Goal: Communication & Community: Answer question/provide support

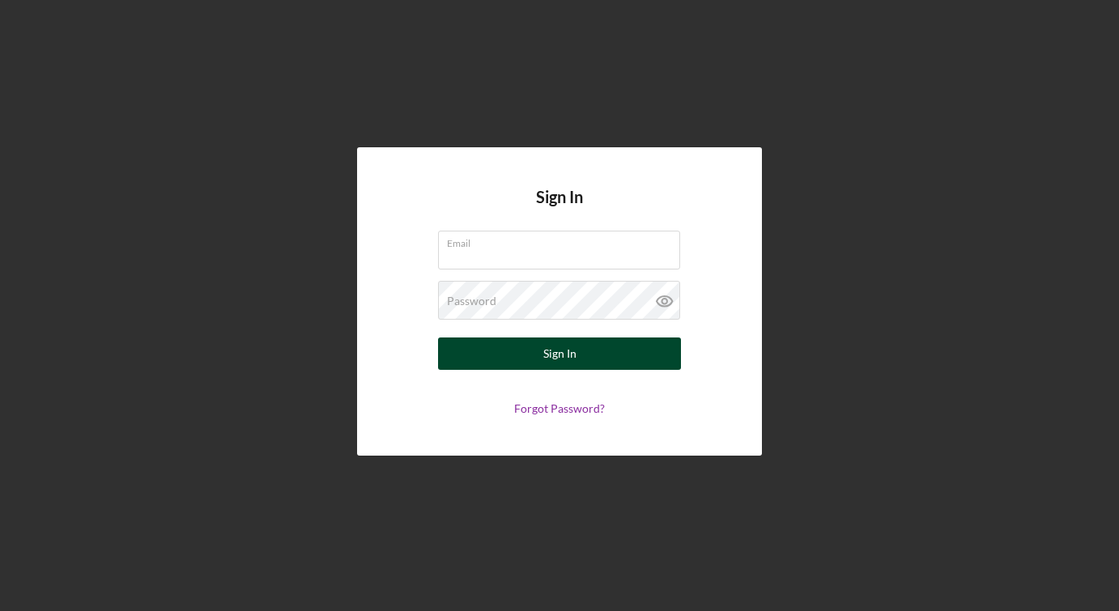
type input "[PERSON_NAME][EMAIL_ADDRESS][DOMAIN_NAME]"
click at [595, 348] on button "Sign In" at bounding box center [559, 354] width 243 height 32
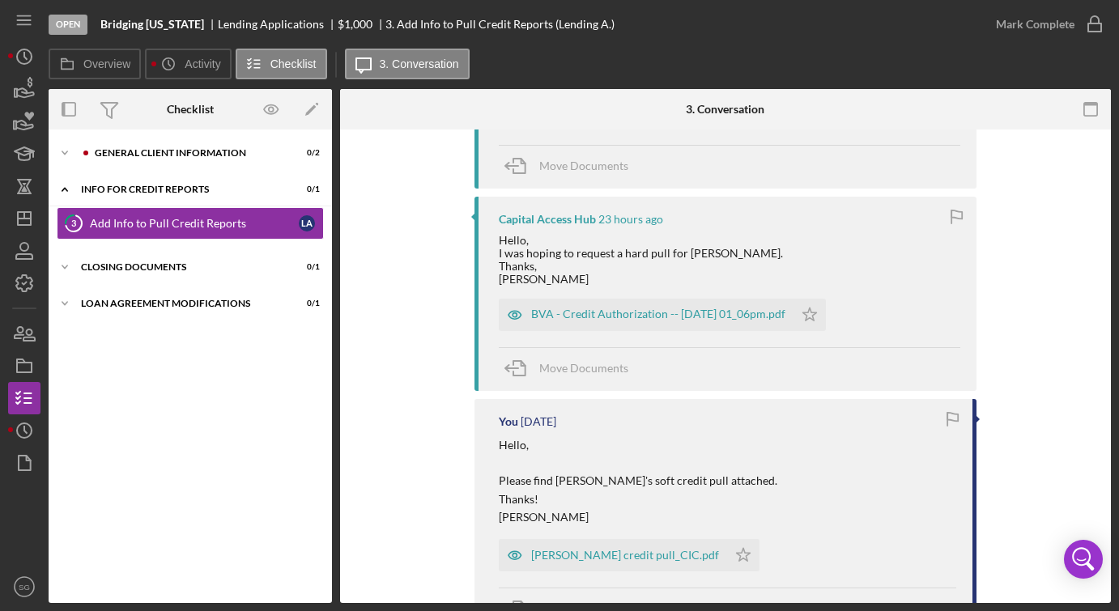
scroll to position [645, 0]
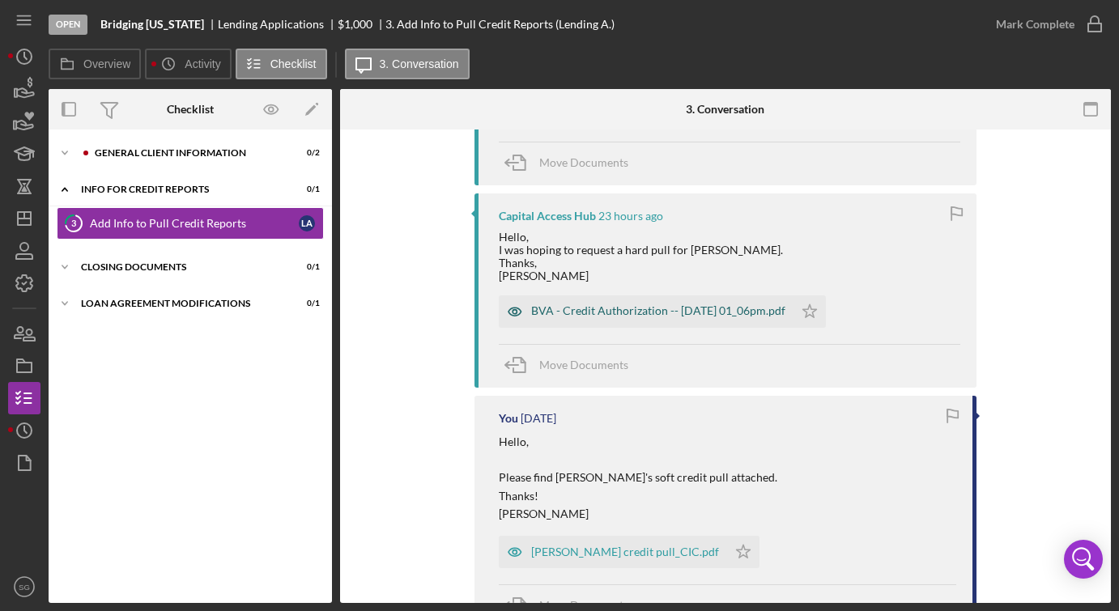
click at [676, 307] on div "BVA - Credit Authorization -- [DATE] 01_06pm.pdf" at bounding box center [658, 311] width 254 height 13
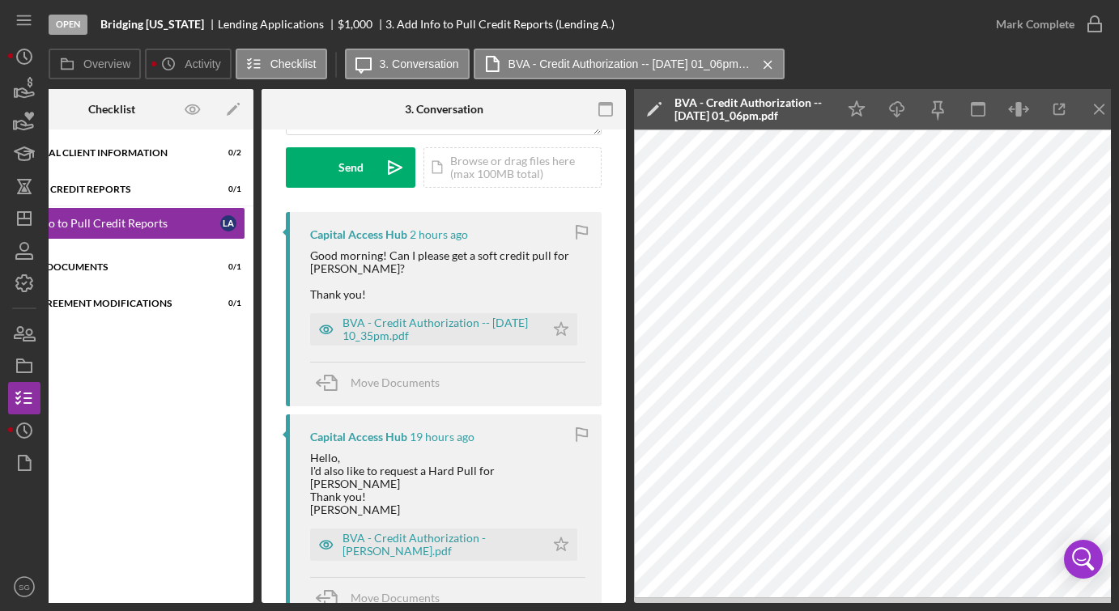
scroll to position [202, 0]
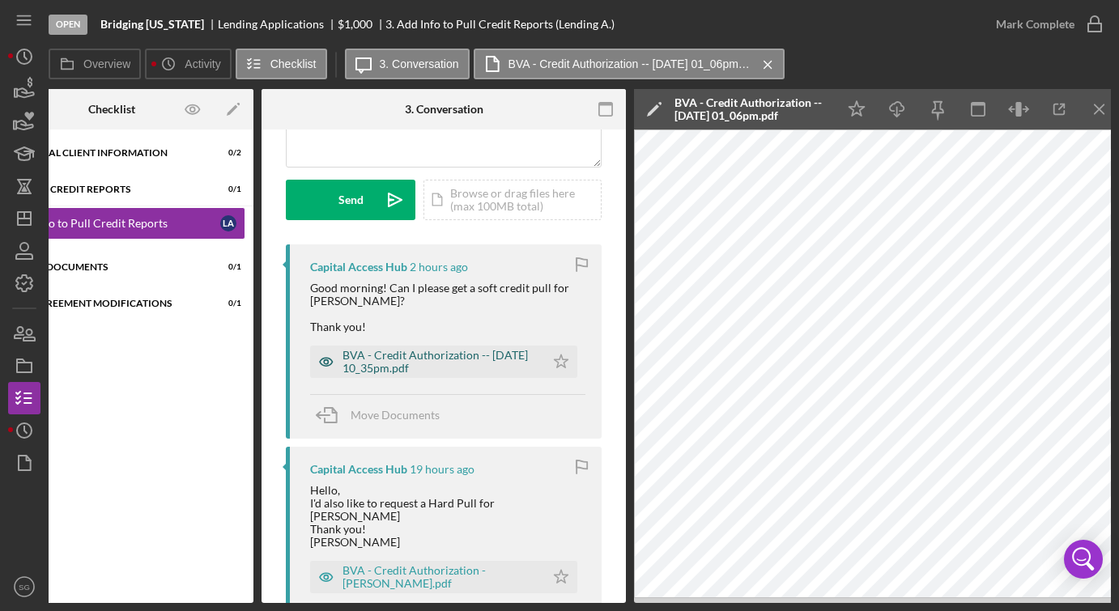
click at [441, 355] on div "BVA - Credit Authorization -- [DATE] 10_35pm.pdf" at bounding box center [440, 362] width 194 height 26
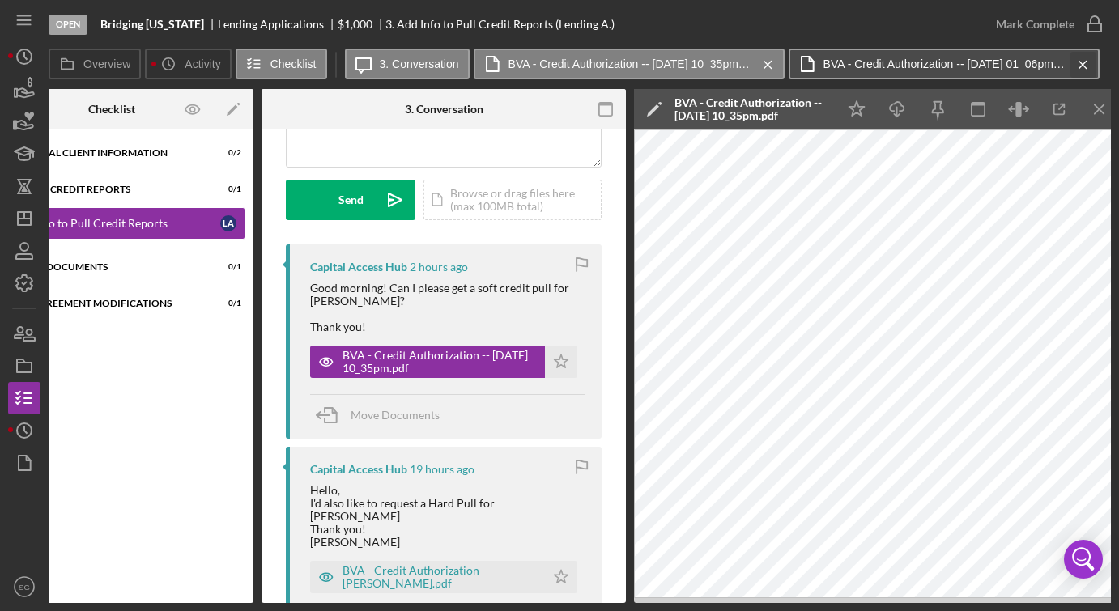
click at [1088, 64] on icon "Icon/Menu Close" at bounding box center [1083, 65] width 28 height 40
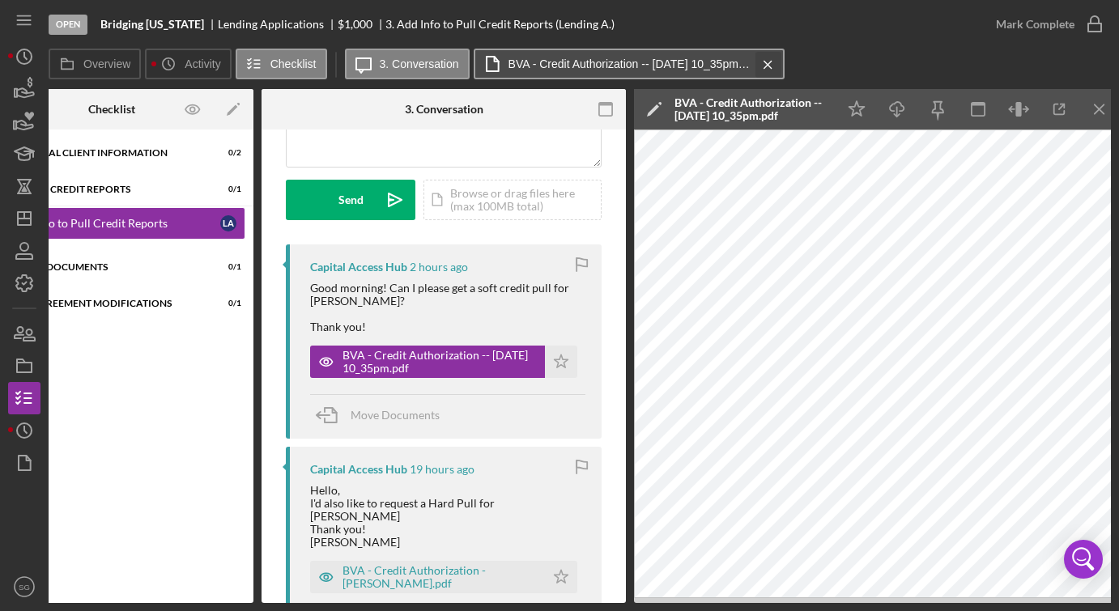
click at [764, 68] on icon "Icon/Menu Close" at bounding box center [768, 65] width 28 height 40
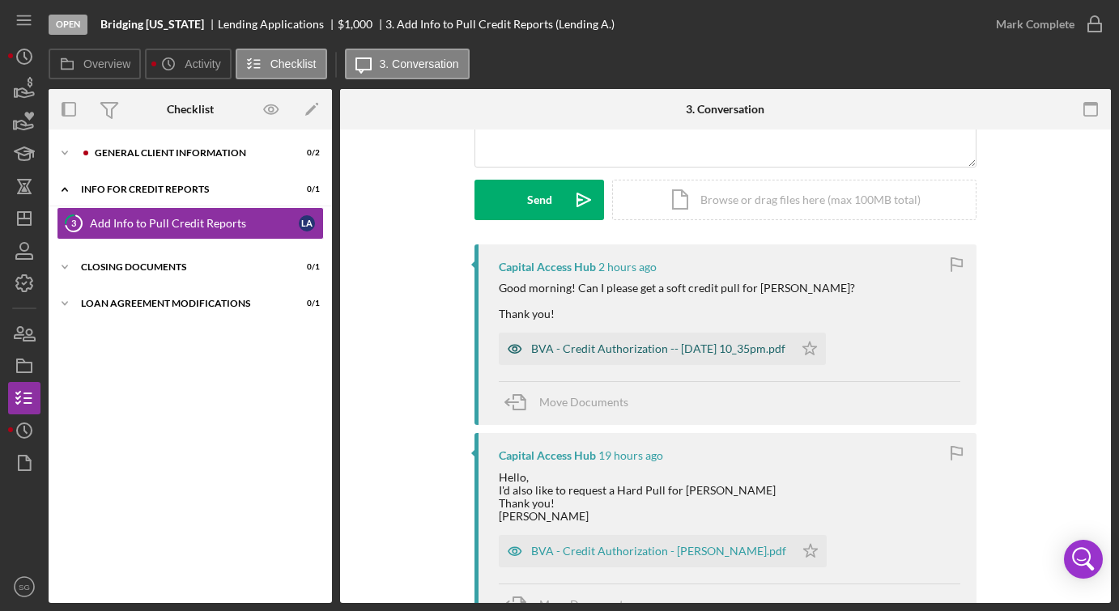
click at [709, 350] on div "BVA - Credit Authorization -- [DATE] 10_35pm.pdf" at bounding box center [658, 349] width 254 height 13
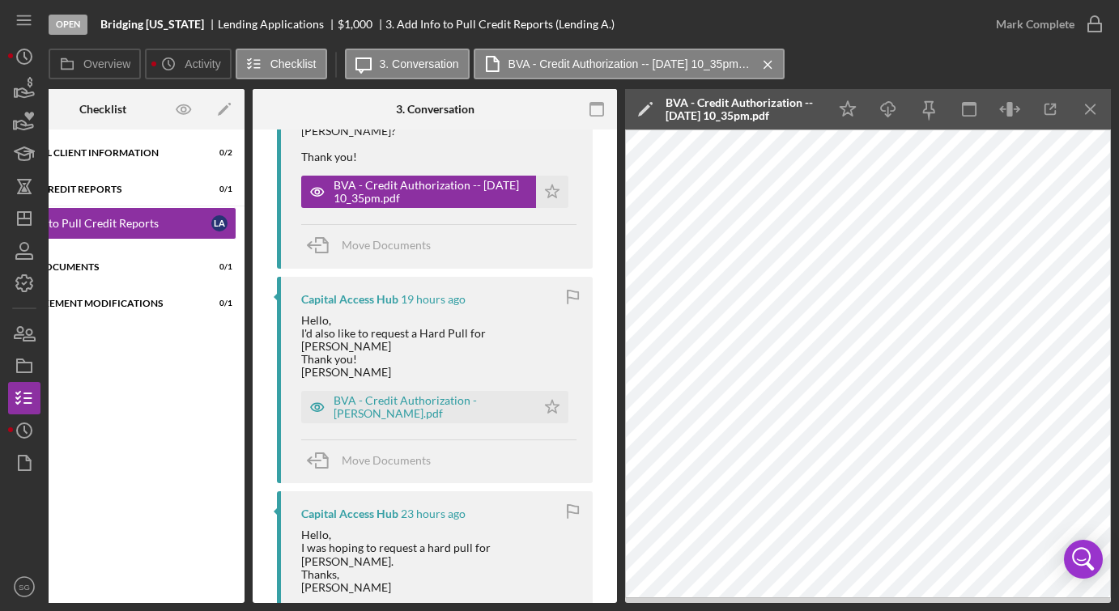
scroll to position [388, 0]
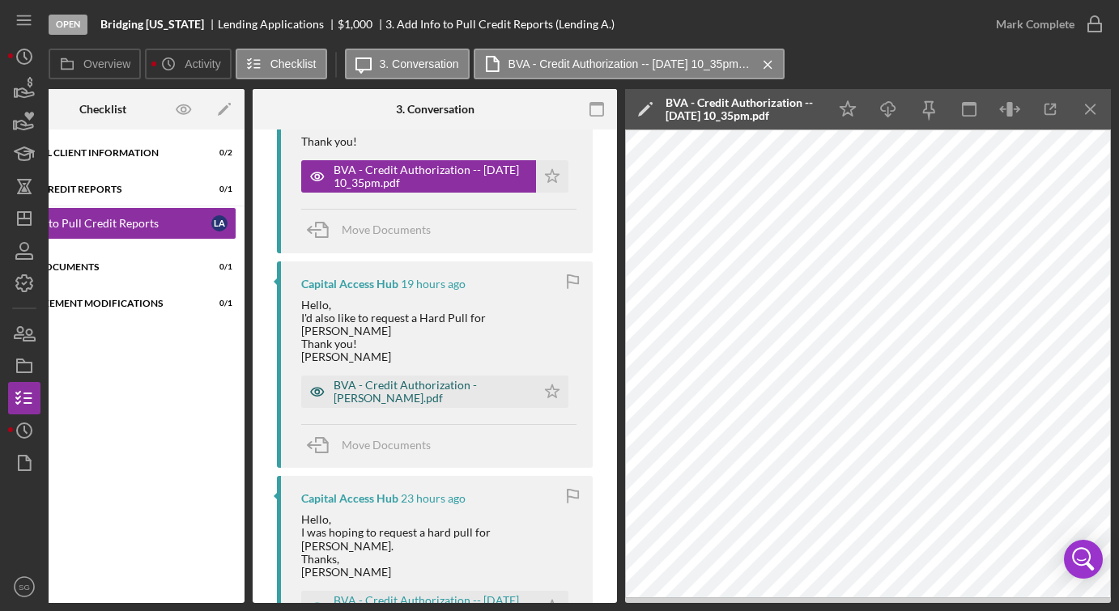
click at [432, 385] on div "BVA - Credit Authorization - [PERSON_NAME].pdf" at bounding box center [431, 392] width 194 height 26
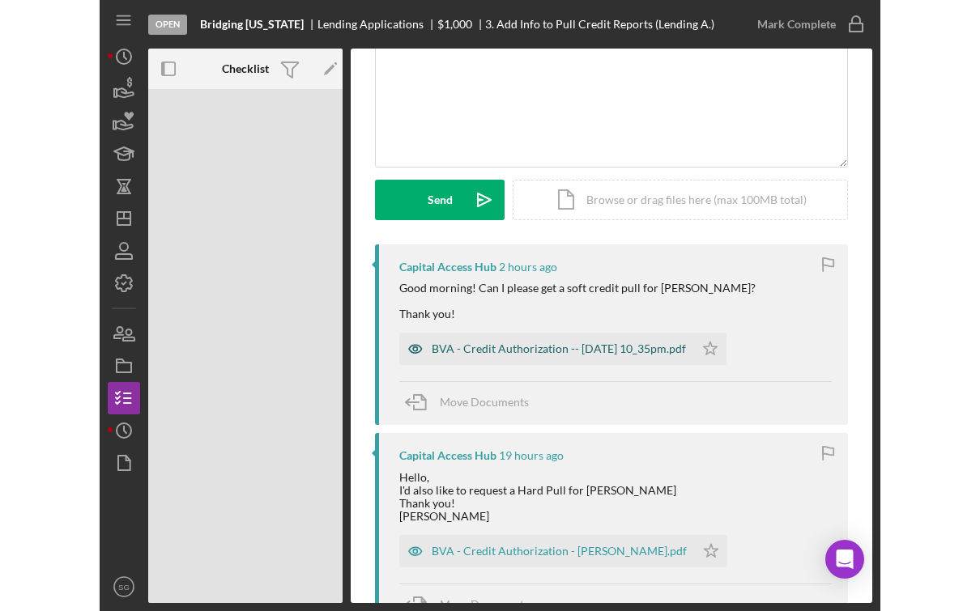
scroll to position [124, 0]
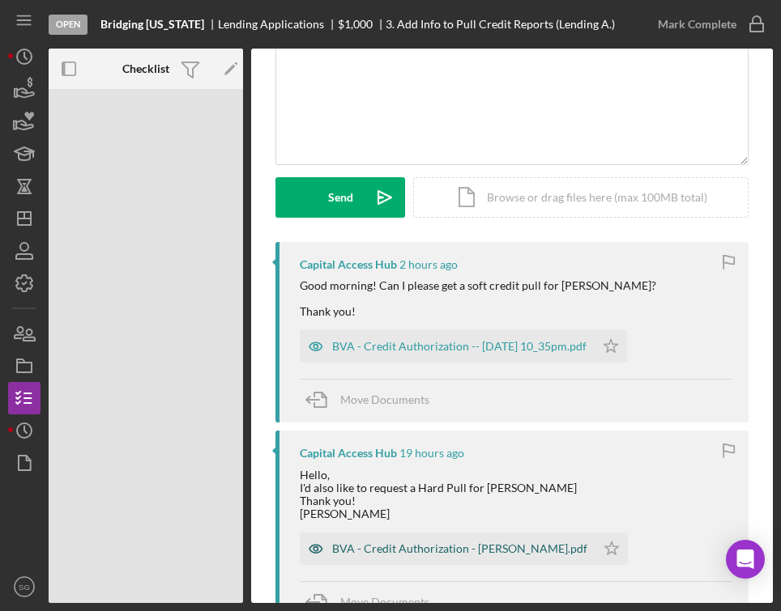
click at [524, 548] on div "BVA - Credit Authorization - [PERSON_NAME].pdf" at bounding box center [459, 549] width 255 height 13
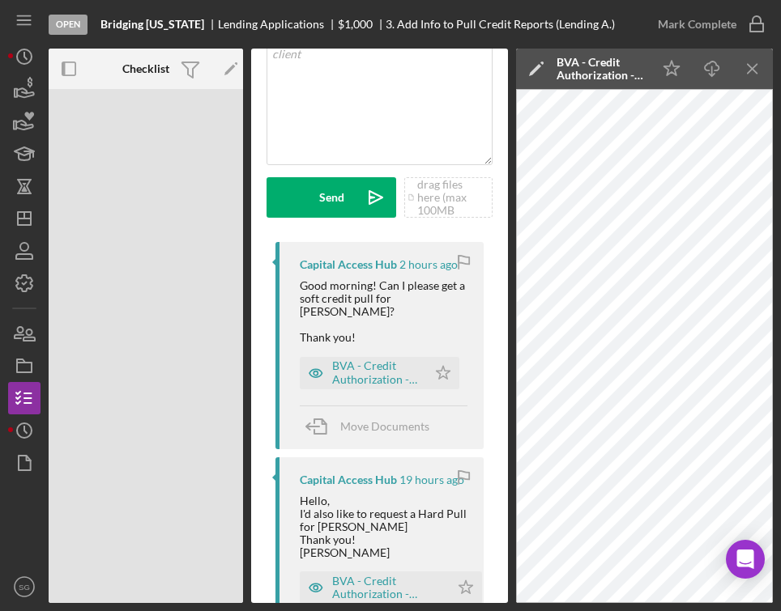
drag, startPoint x: 777, startPoint y: 275, endPoint x: 799, endPoint y: 275, distance: 21.1
click at [780, 275] on html "Open Bridging [US_STATE] Lending Applications $1,000 $1,000 3. Add Info to Pull…" at bounding box center [390, 305] width 781 height 611
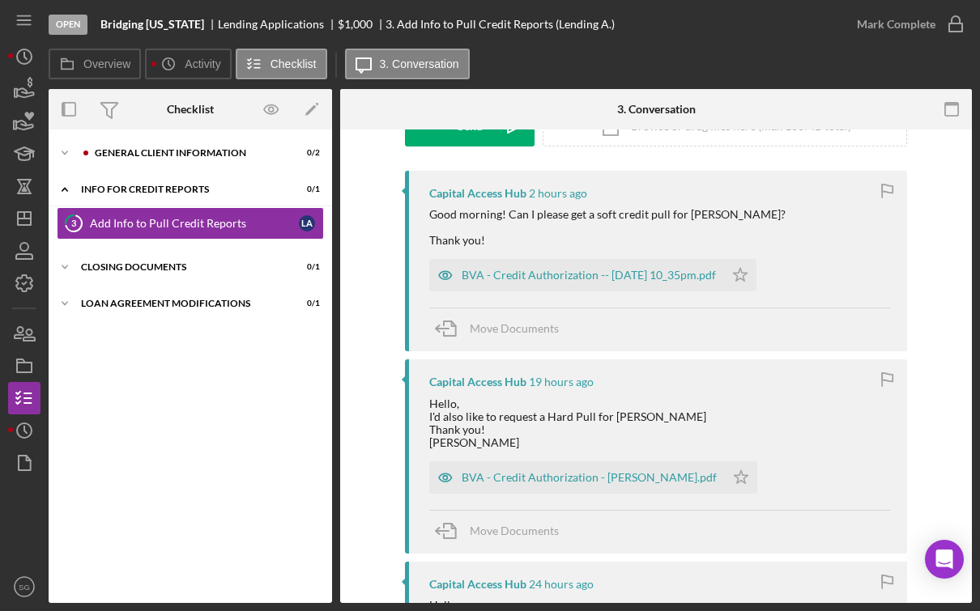
scroll to position [284, 0]
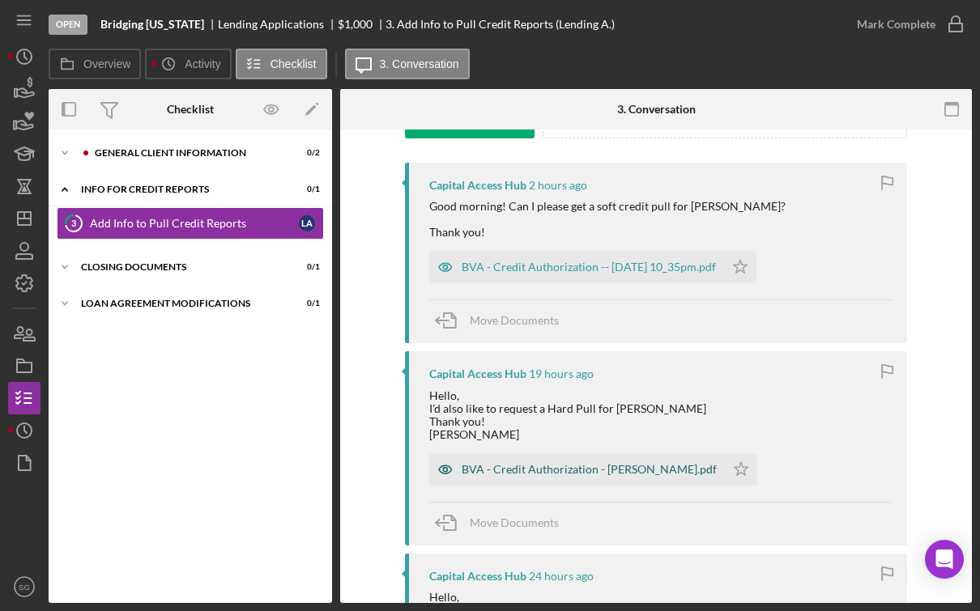
click at [648, 471] on div "BVA - Credit Authorization - [PERSON_NAME].pdf" at bounding box center [589, 469] width 255 height 13
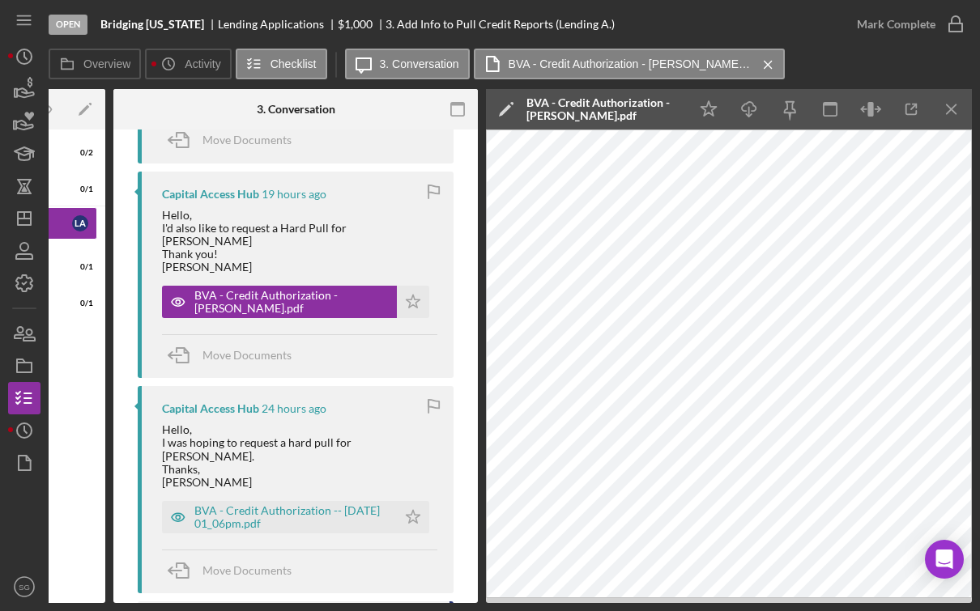
scroll to position [534, 0]
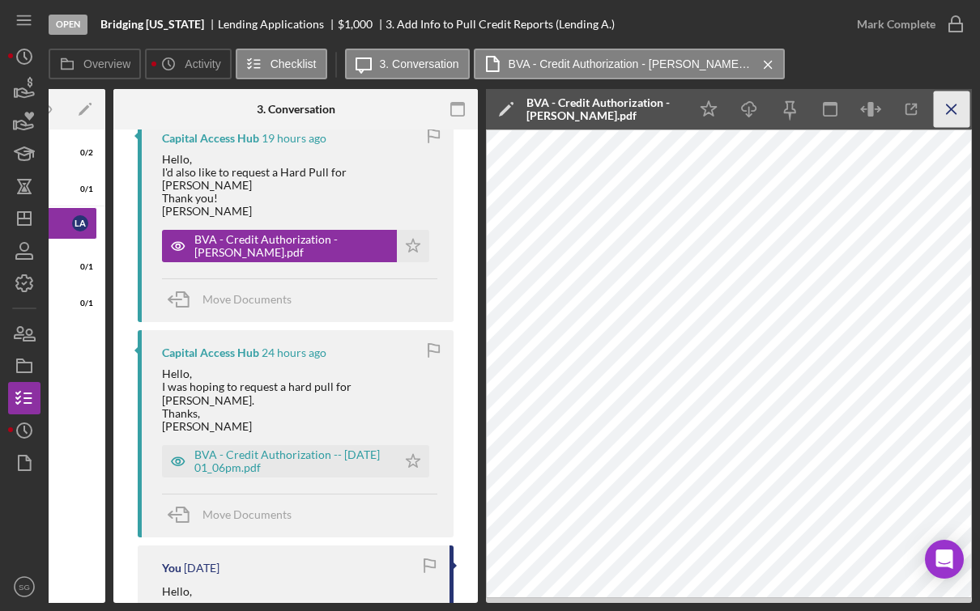
click at [780, 106] on icon "Icon/Menu Close" at bounding box center [952, 110] width 36 height 36
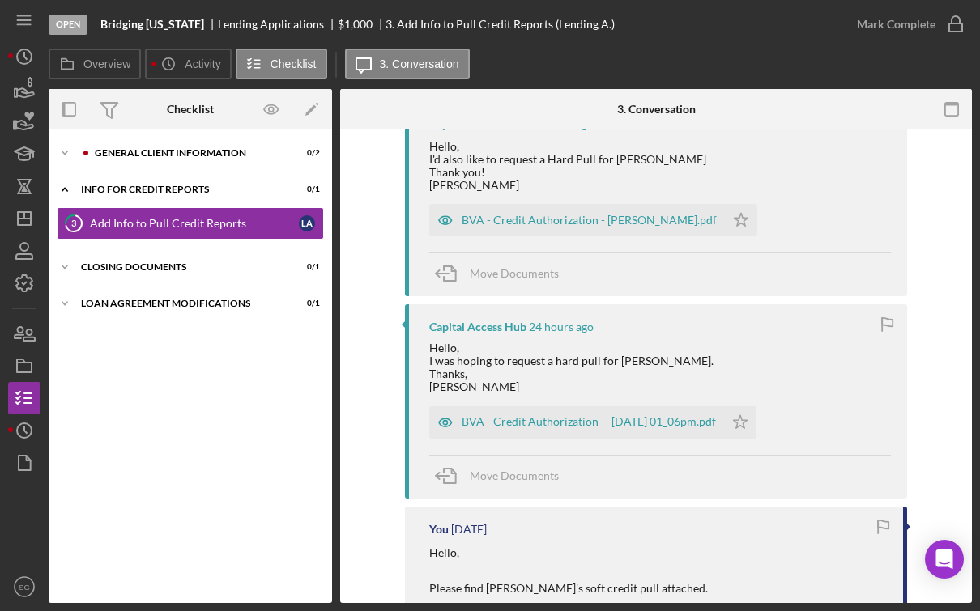
scroll to position [521, 0]
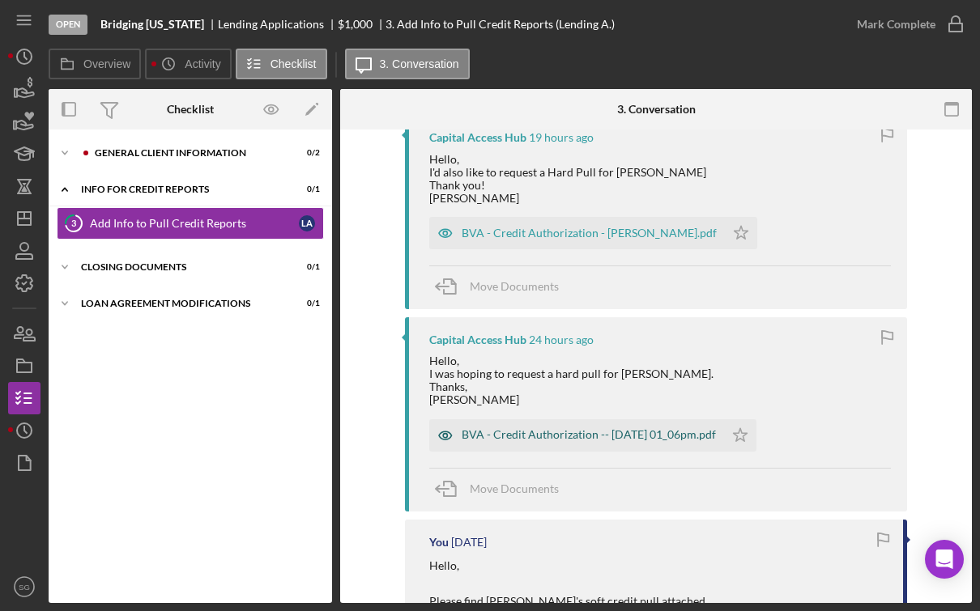
click at [560, 440] on div "BVA - Credit Authorization -- [DATE] 01_06pm.pdf" at bounding box center [589, 434] width 254 height 13
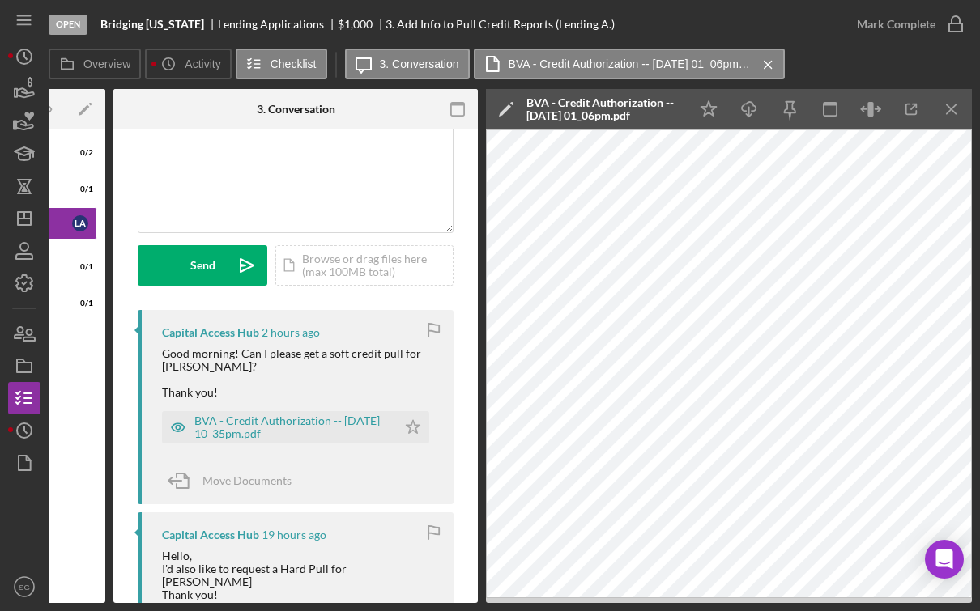
scroll to position [23, 0]
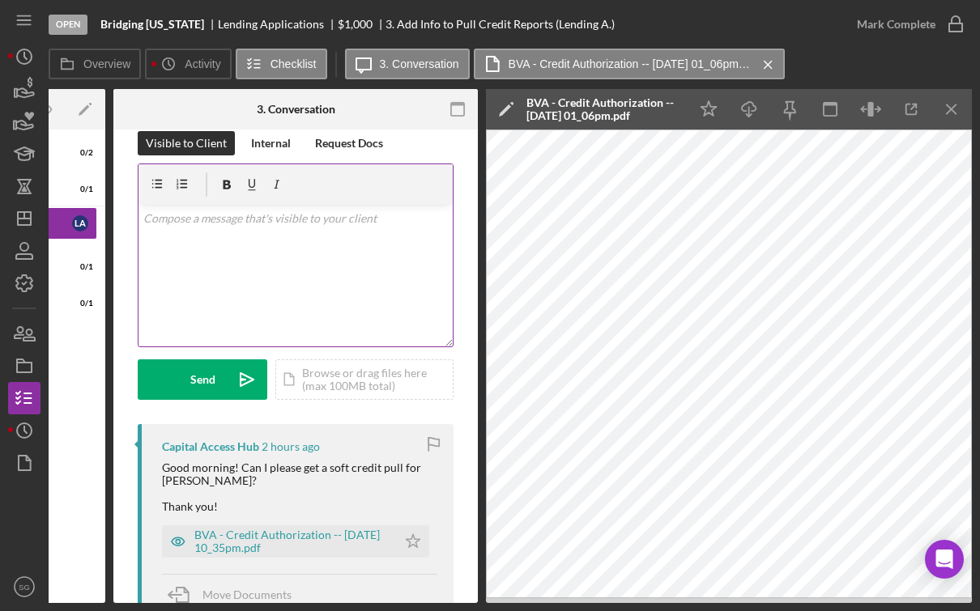
click at [282, 218] on p at bounding box center [295, 219] width 305 height 18
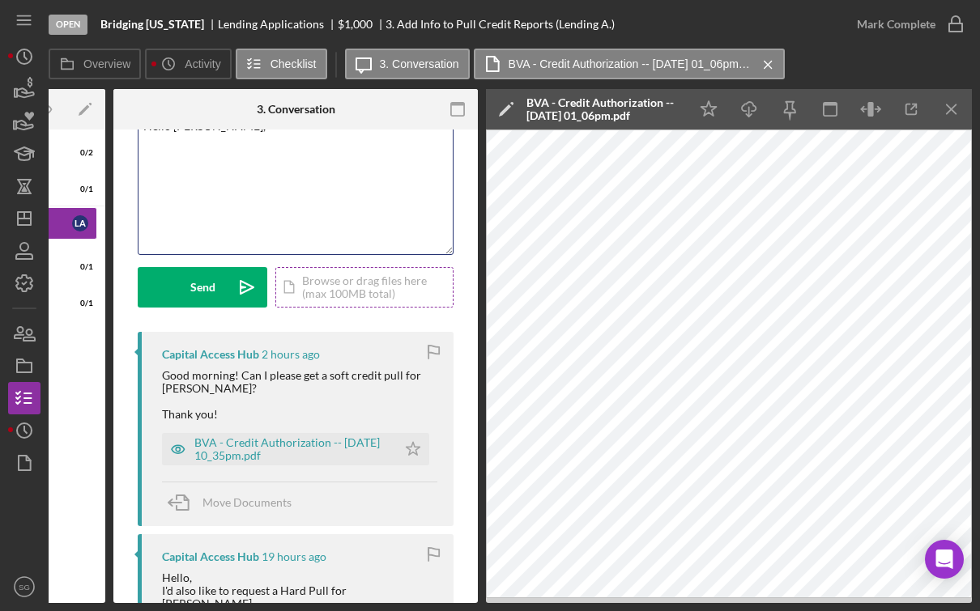
scroll to position [9, 0]
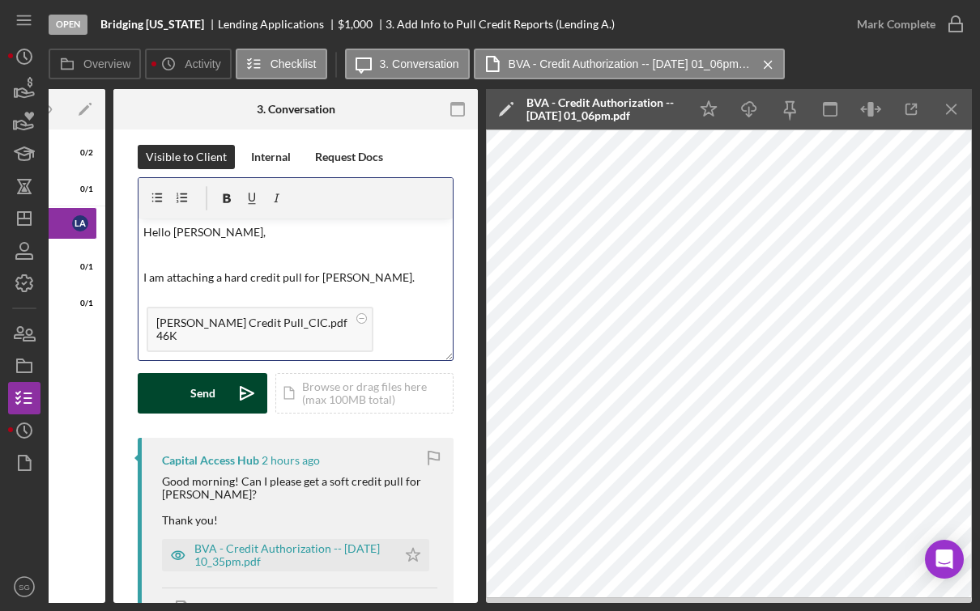
click at [197, 394] on div "Send" at bounding box center [202, 393] width 25 height 40
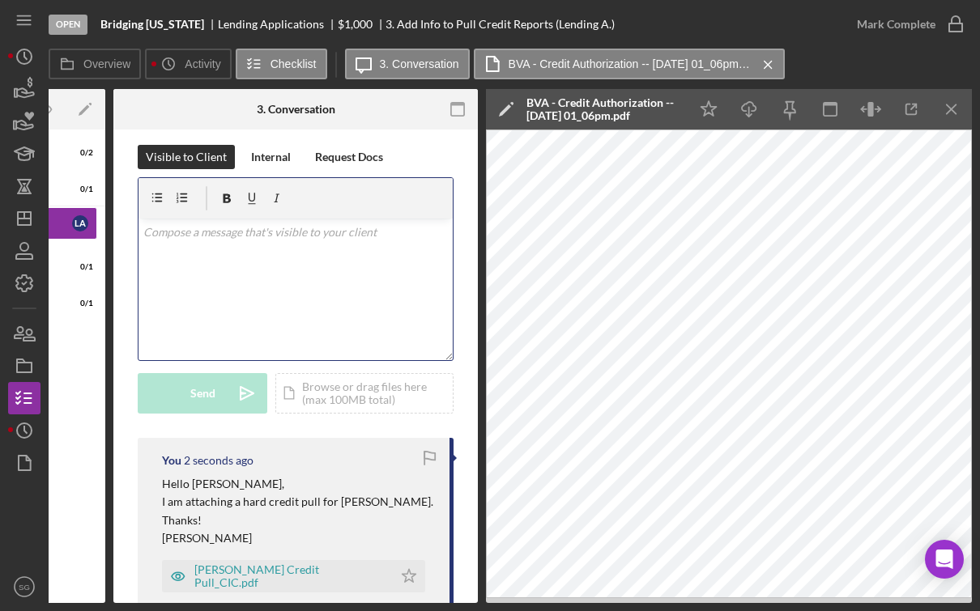
click at [222, 252] on div "v Color teal Color pink Remove color Add row above Add row below Add column bef…" at bounding box center [295, 290] width 314 height 142
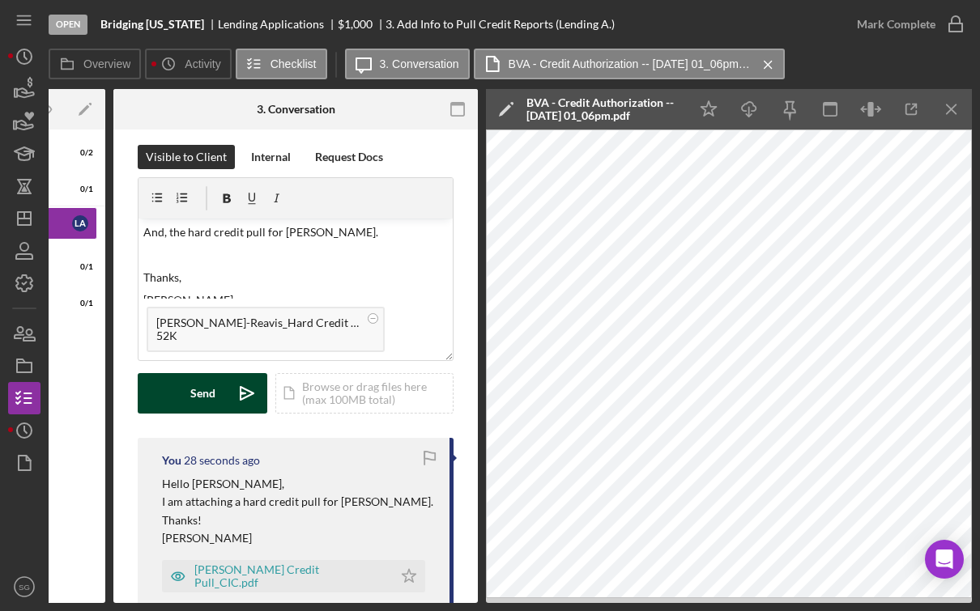
click at [234, 393] on icon "Icon/icon-invite-send" at bounding box center [247, 393] width 40 height 40
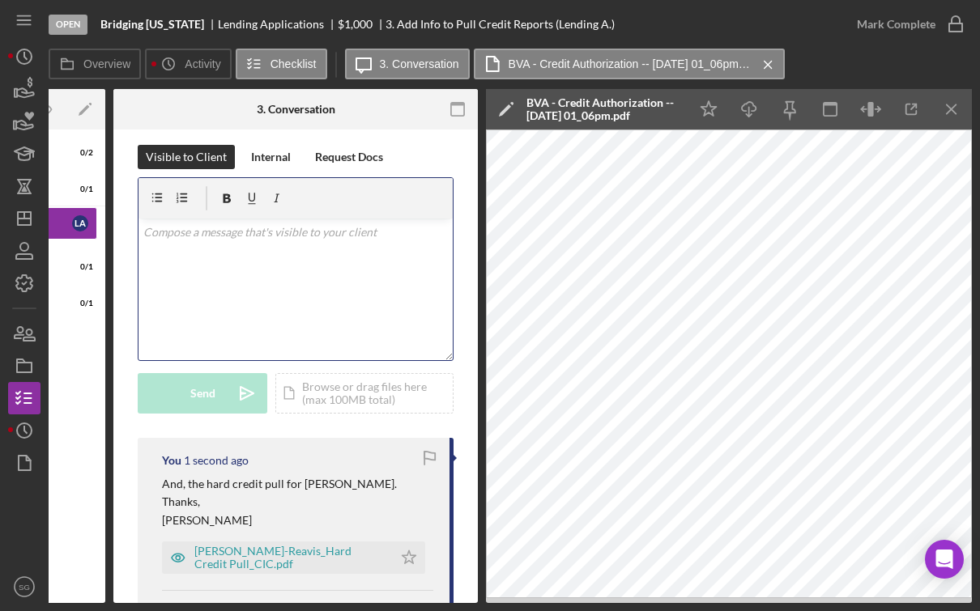
click at [321, 246] on div "v Color teal Color pink Remove color Add row above Add row below Add column bef…" at bounding box center [295, 290] width 314 height 142
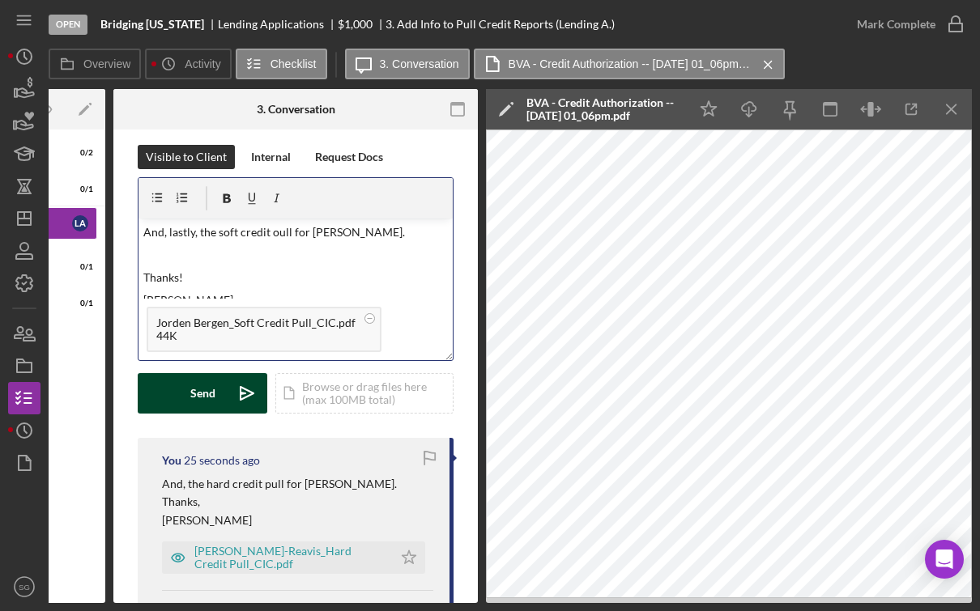
click at [205, 394] on div "Send" at bounding box center [202, 393] width 25 height 40
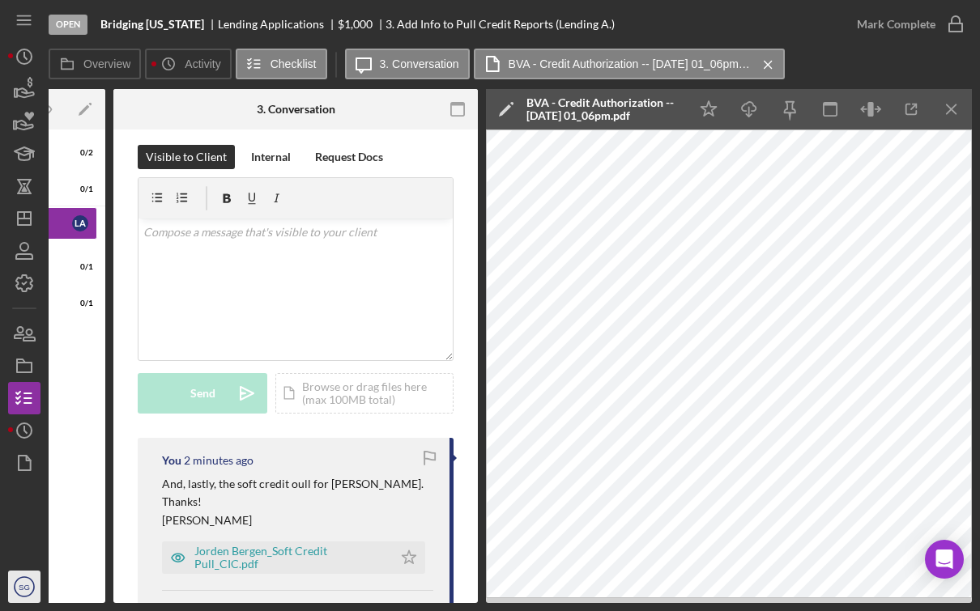
click at [32, 585] on icon "SG" at bounding box center [24, 587] width 32 height 40
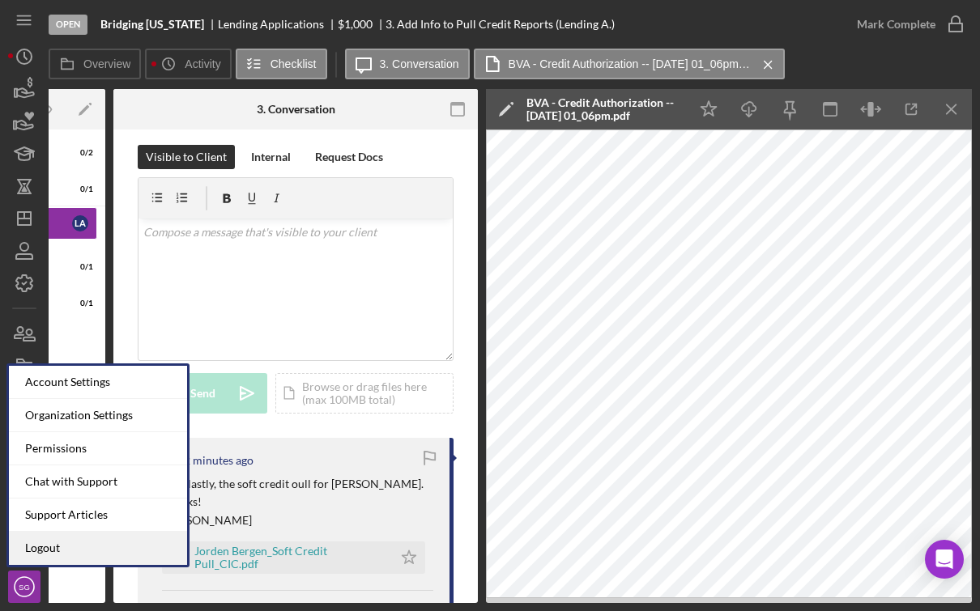
click at [49, 550] on link "Logout" at bounding box center [98, 548] width 178 height 33
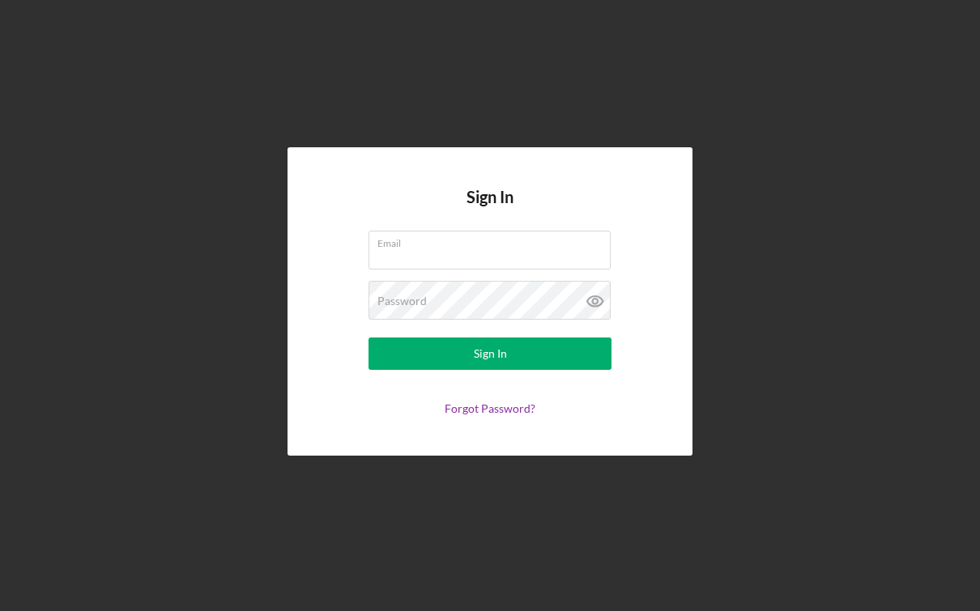
type input "[PERSON_NAME][EMAIL_ADDRESS][DOMAIN_NAME]"
